Goal: Navigation & Orientation: Understand site structure

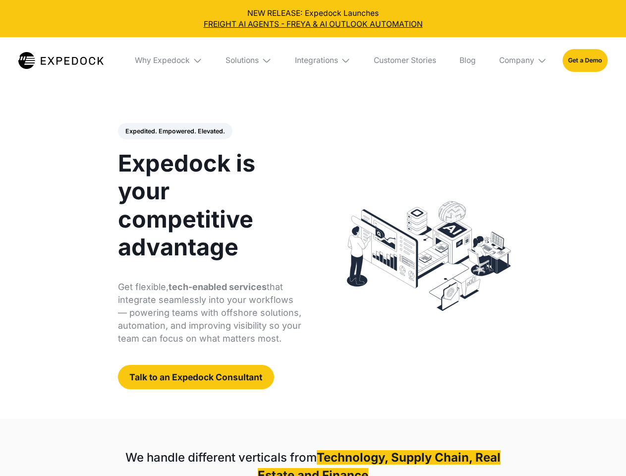
select select
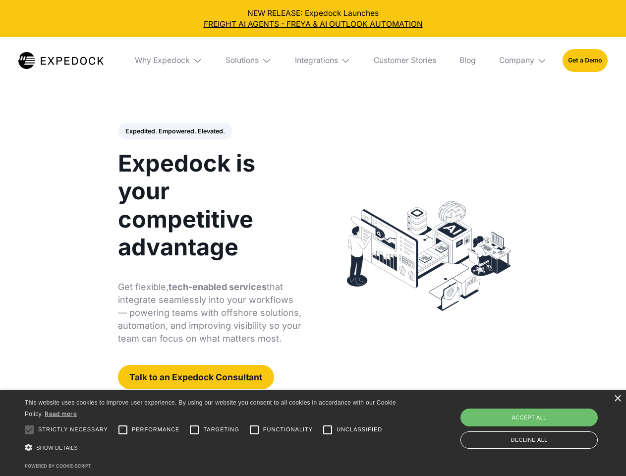
click at [313, 61] on div "Integrations" at bounding box center [316, 61] width 43 height 10
click at [169, 61] on div "Why Expedock" at bounding box center [162, 61] width 55 height 10
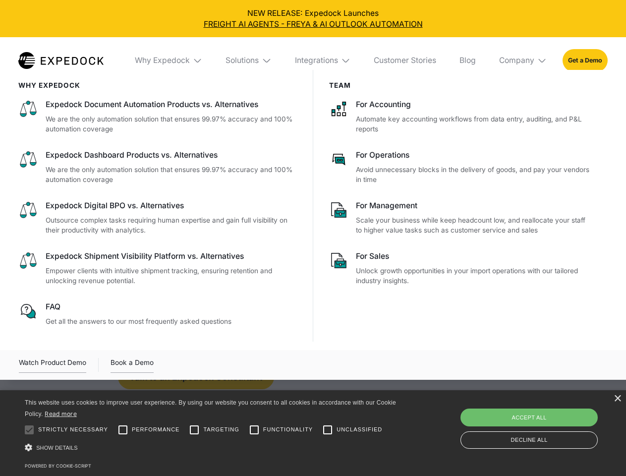
click at [249, 61] on div "Solutions" at bounding box center [242, 61] width 33 height 10
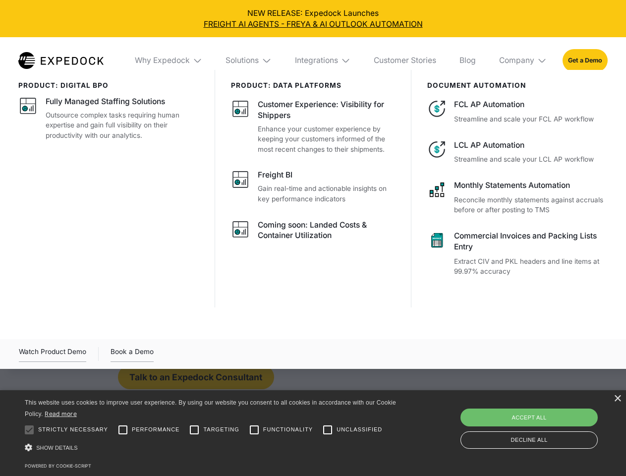
click at [323, 61] on div "Integrations" at bounding box center [316, 61] width 43 height 10
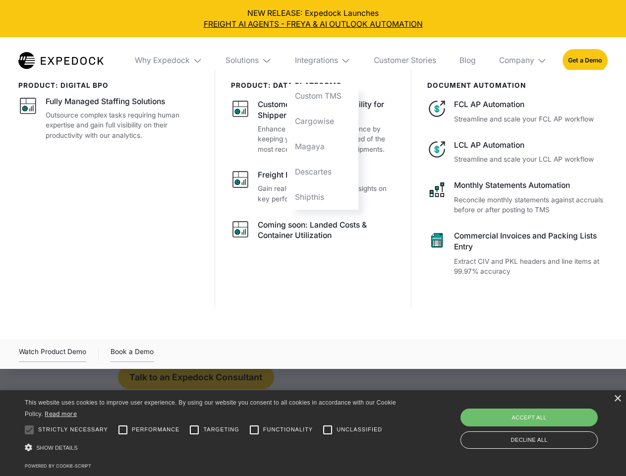
click at [524, 61] on div "Company" at bounding box center [516, 61] width 35 height 10
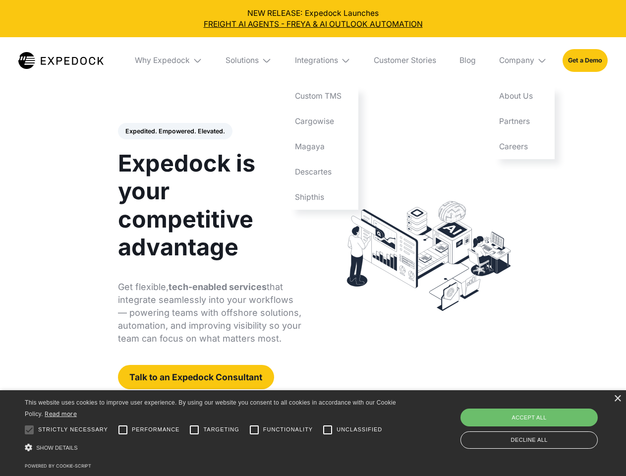
click at [175, 131] on div "Expedited. Empowered. Elevated. Automate Freight Document Extraction at 99.97% …" at bounding box center [210, 256] width 184 height 267
click at [29, 430] on div at bounding box center [29, 430] width 20 height 20
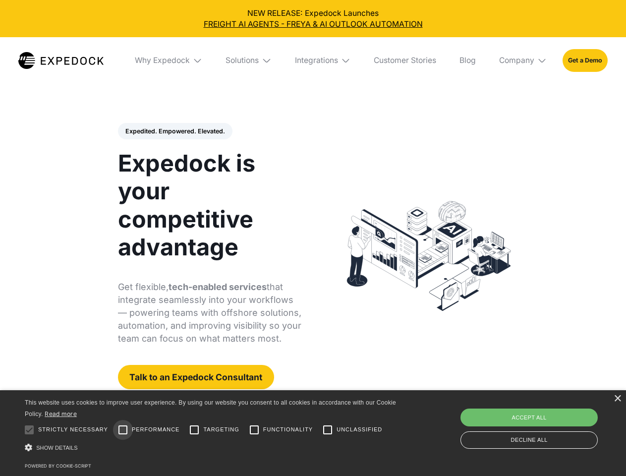
click at [123, 430] on input "Performance" at bounding box center [123, 430] width 20 height 20
checkbox input "true"
click at [194, 430] on input "Targeting" at bounding box center [195, 430] width 20 height 20
checkbox input "true"
click at [254, 430] on input "Functionality" at bounding box center [255, 430] width 20 height 20
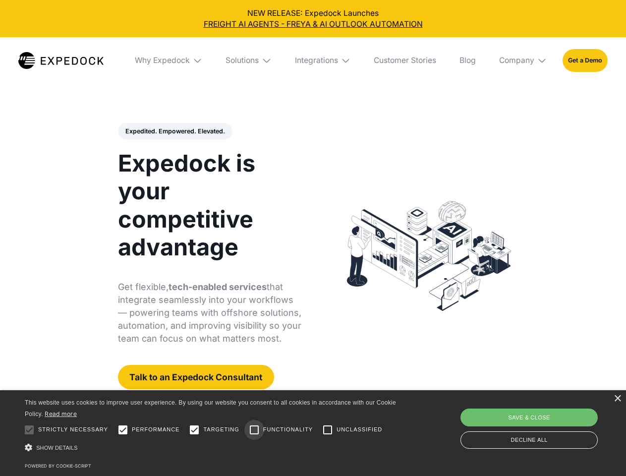
checkbox input "true"
